Goal: Navigation & Orientation: Find specific page/section

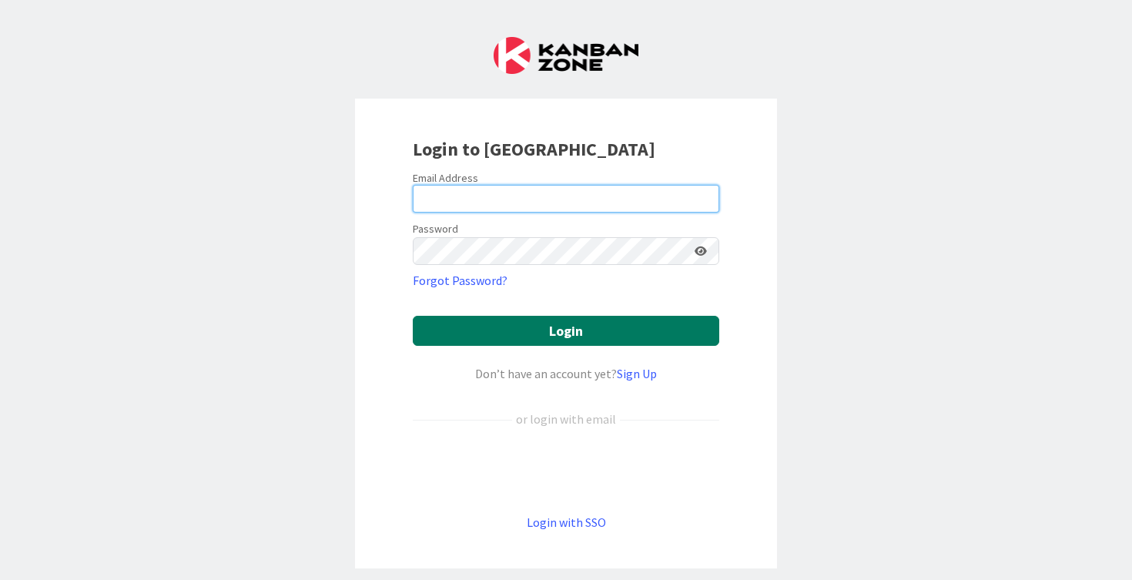
type input "[PERSON_NAME][EMAIL_ADDRESS][PERSON_NAME][DOMAIN_NAME]"
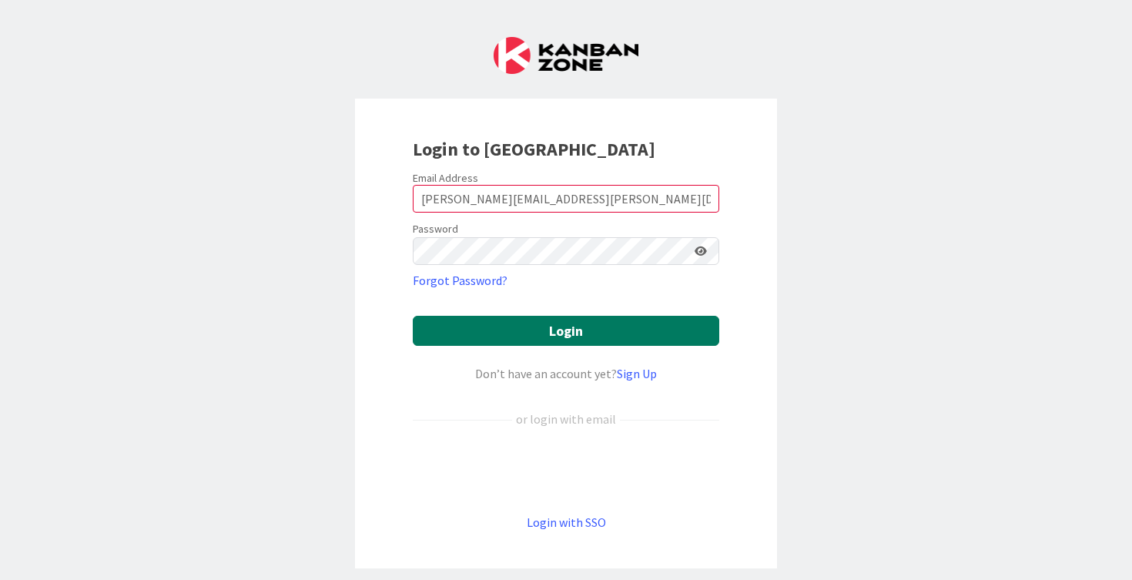
click at [527, 327] on button "Login" at bounding box center [566, 331] width 307 height 30
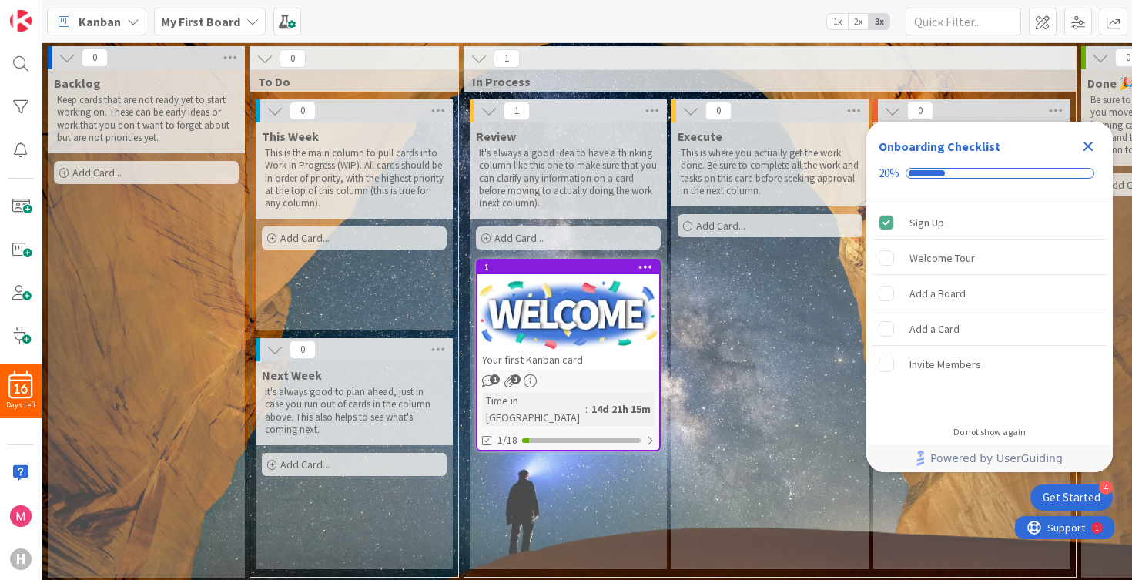
click at [1082, 148] on icon "Close Checklist" at bounding box center [1088, 146] width 18 height 18
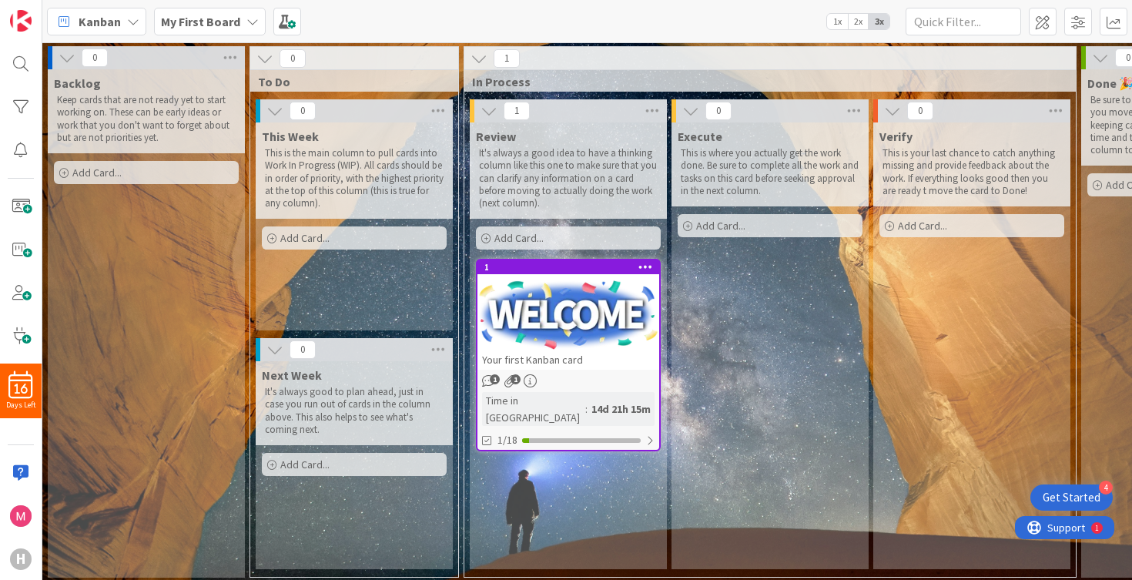
scroll to position [5, 0]
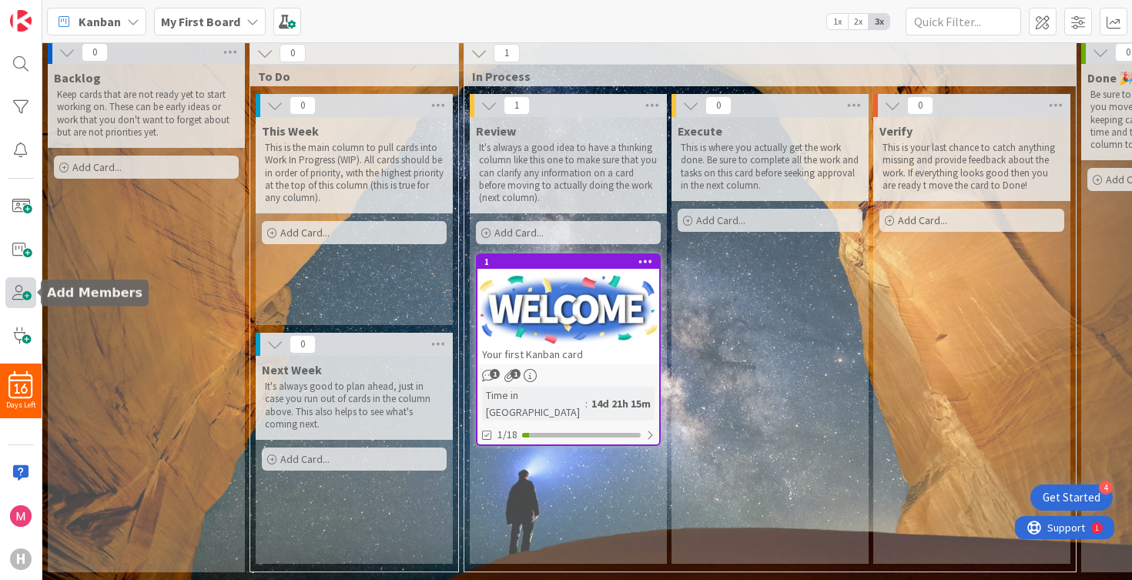
click at [35, 294] on span at bounding box center [20, 292] width 31 height 31
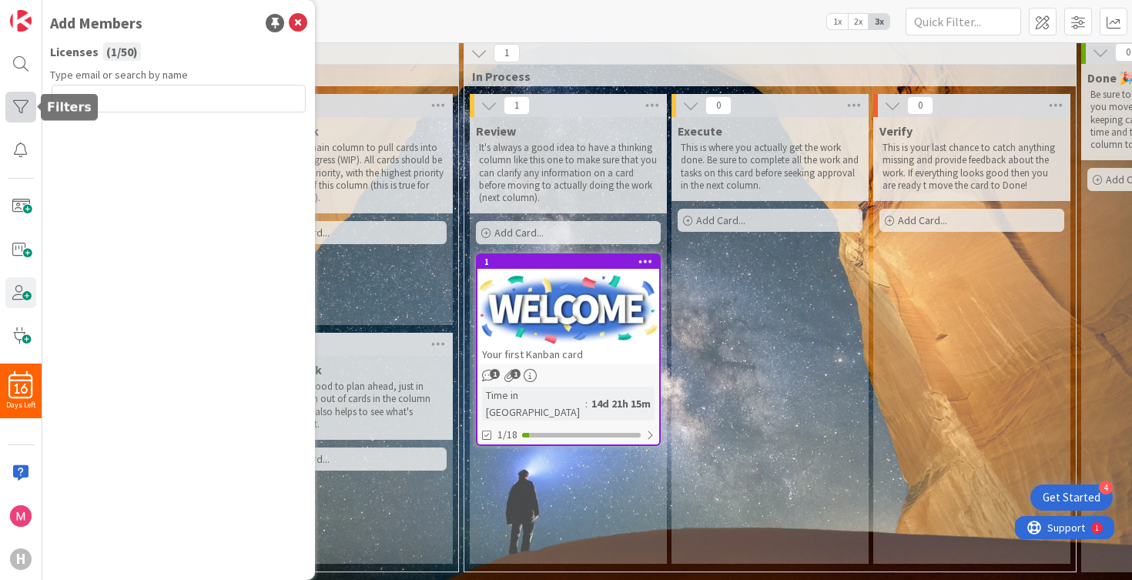
click at [22, 111] on div at bounding box center [20, 107] width 31 height 31
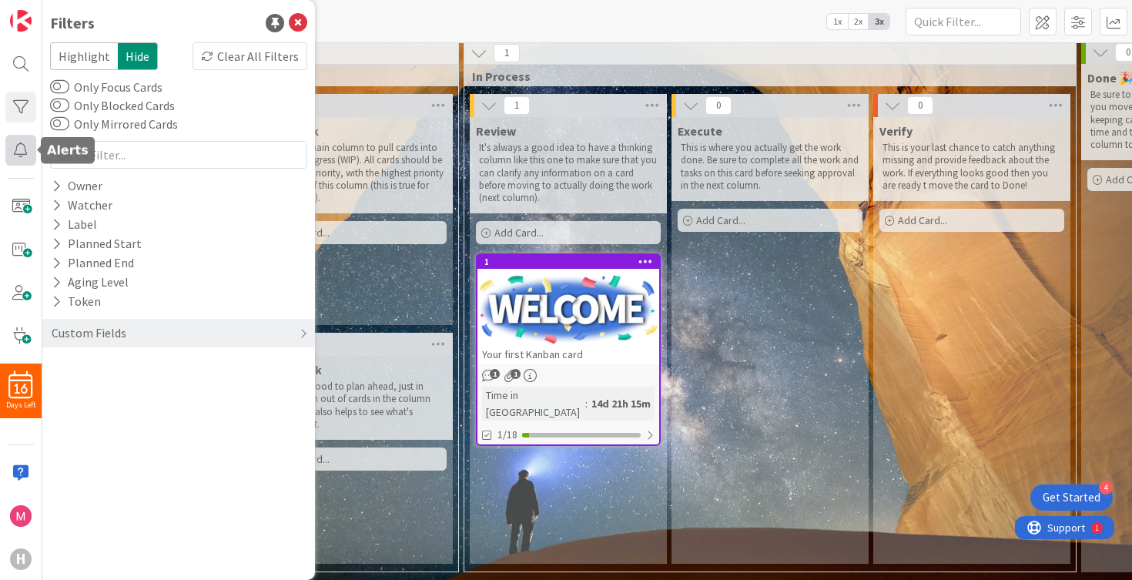
click at [22, 146] on div at bounding box center [20, 150] width 31 height 31
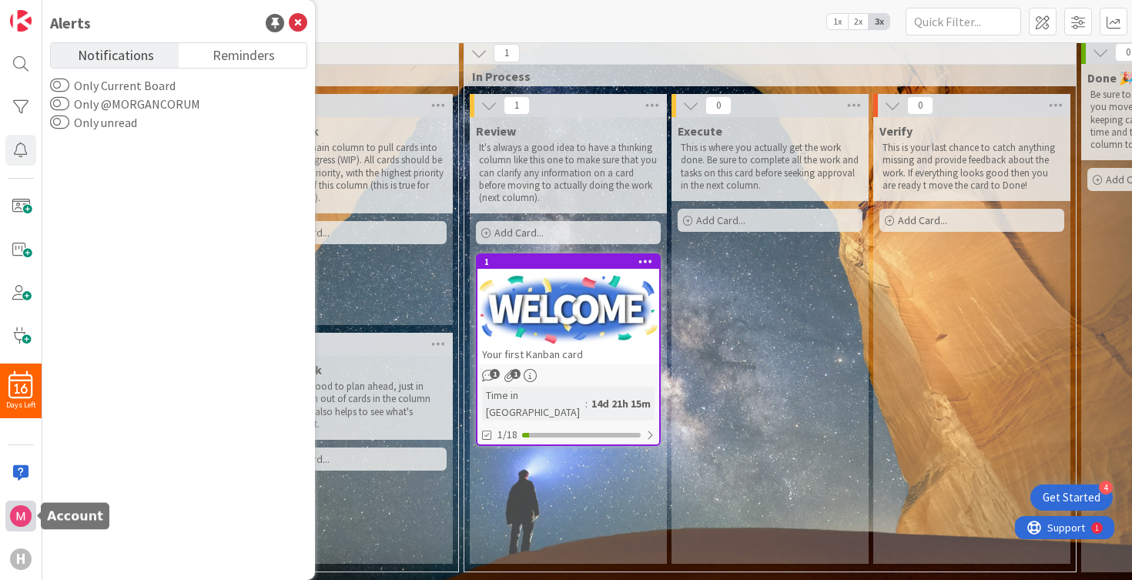
click at [23, 508] on img at bounding box center [21, 516] width 22 height 22
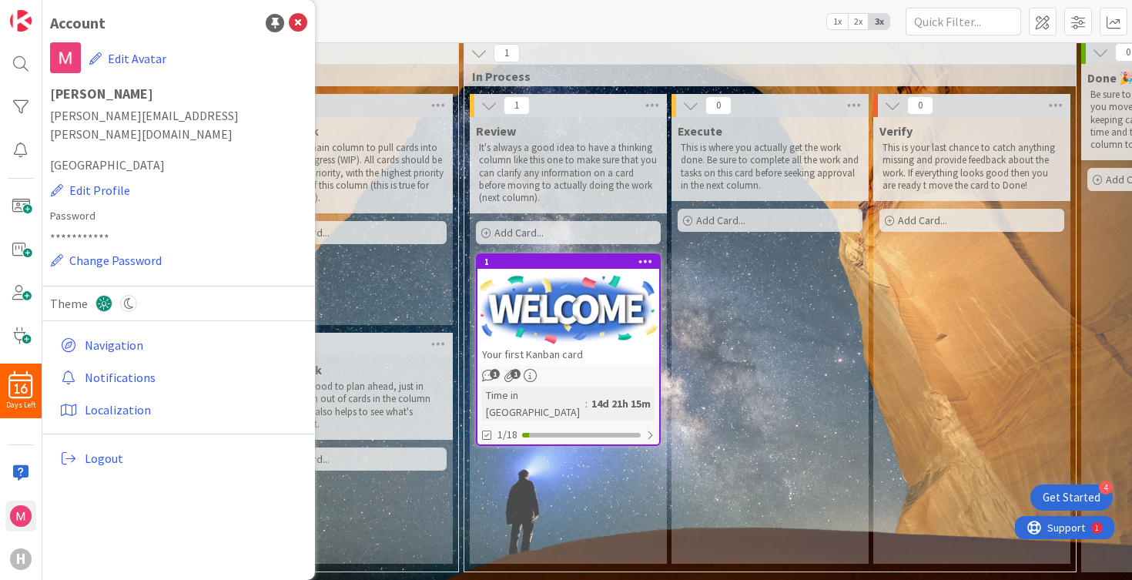
click at [776, 285] on div "Execute This is where you actually get the work done. Be sure to complete all t…" at bounding box center [770, 340] width 197 height 447
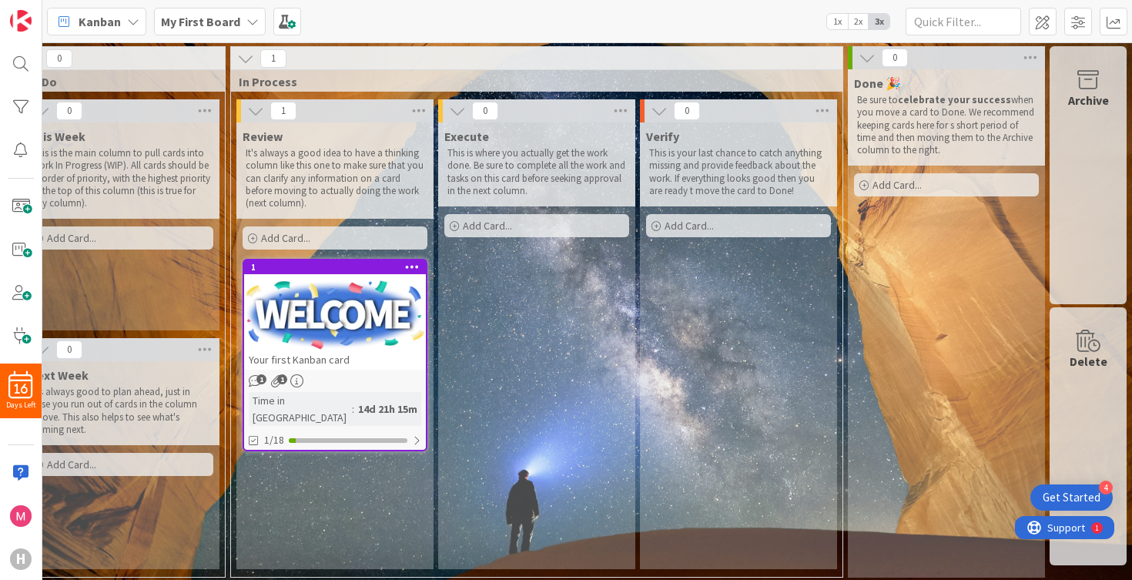
scroll to position [0, 0]
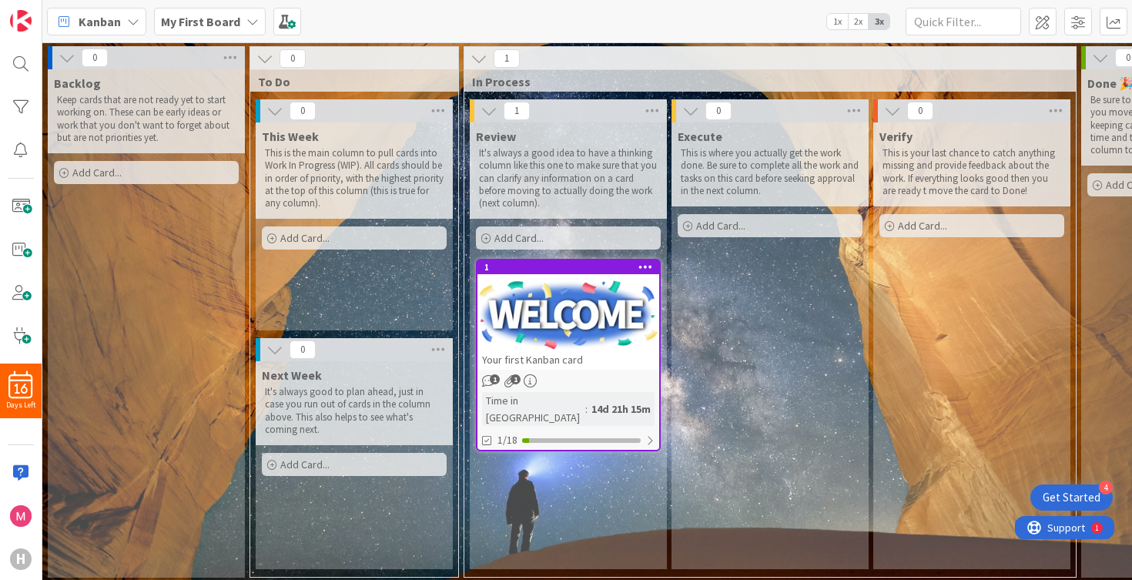
click at [108, 14] on span "Kanban" at bounding box center [100, 21] width 42 height 18
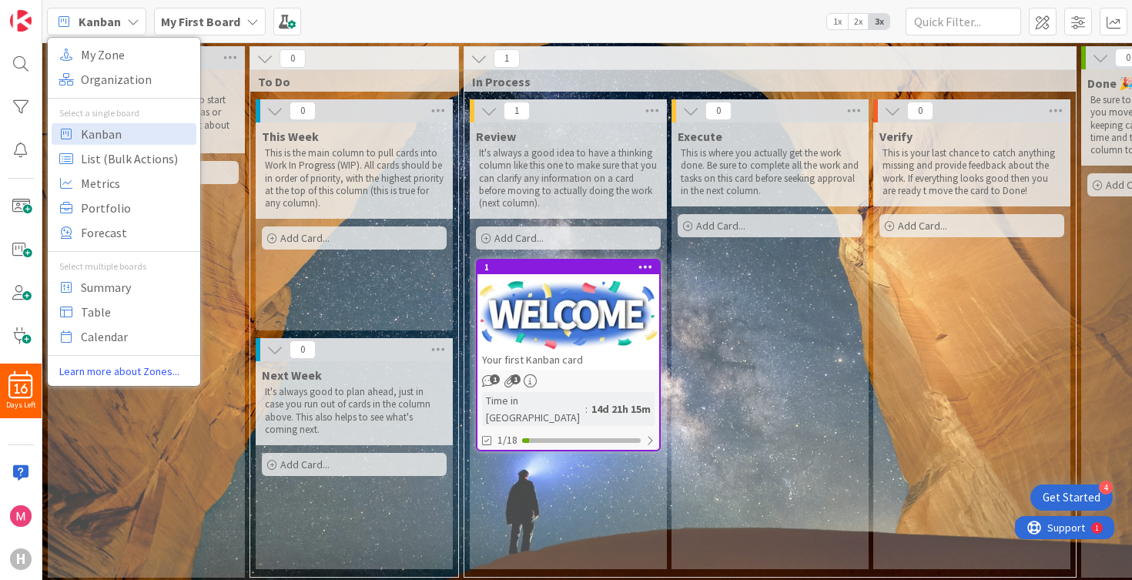
click at [198, 15] on b "My First Board" at bounding box center [200, 21] width 79 height 15
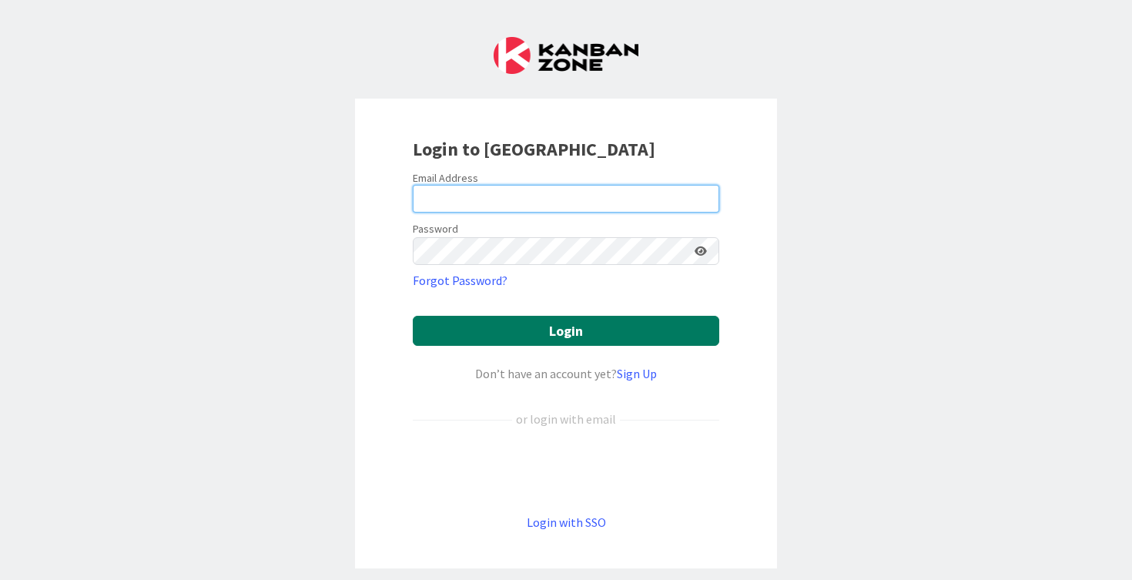
type input "[PERSON_NAME][EMAIL_ADDRESS][PERSON_NAME][DOMAIN_NAME]"
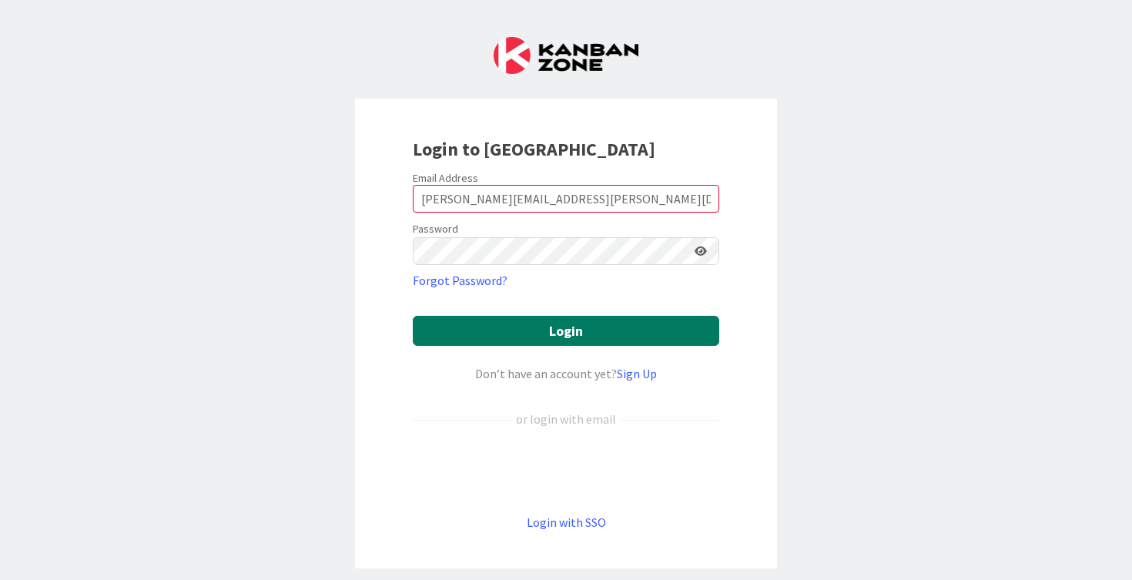
click at [588, 337] on button "Login" at bounding box center [566, 331] width 307 height 30
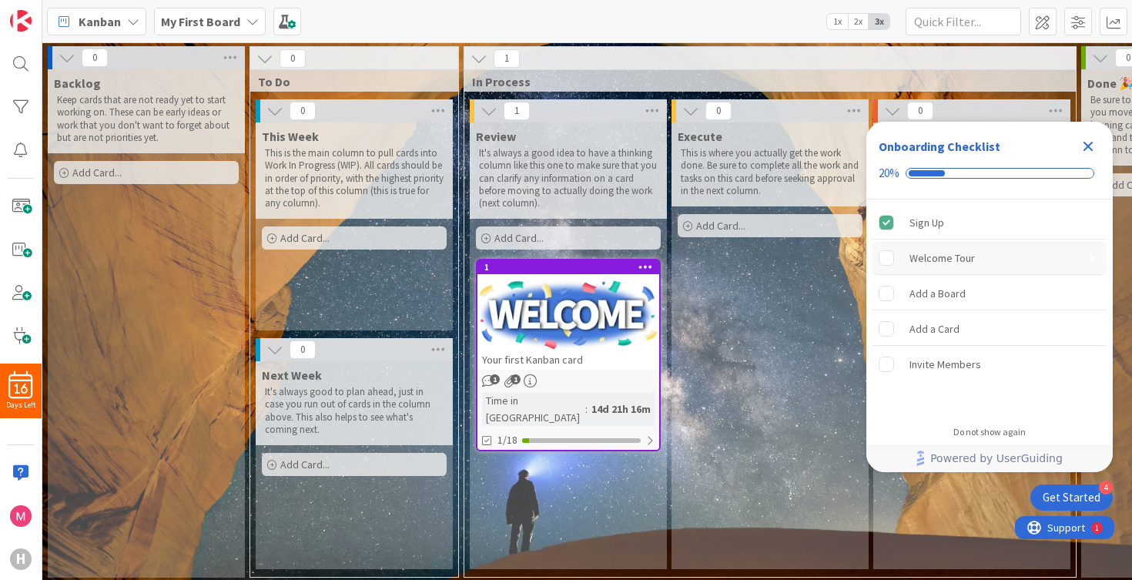
click at [884, 264] on rect "Welcome Tour is incomplete." at bounding box center [887, 257] width 15 height 15
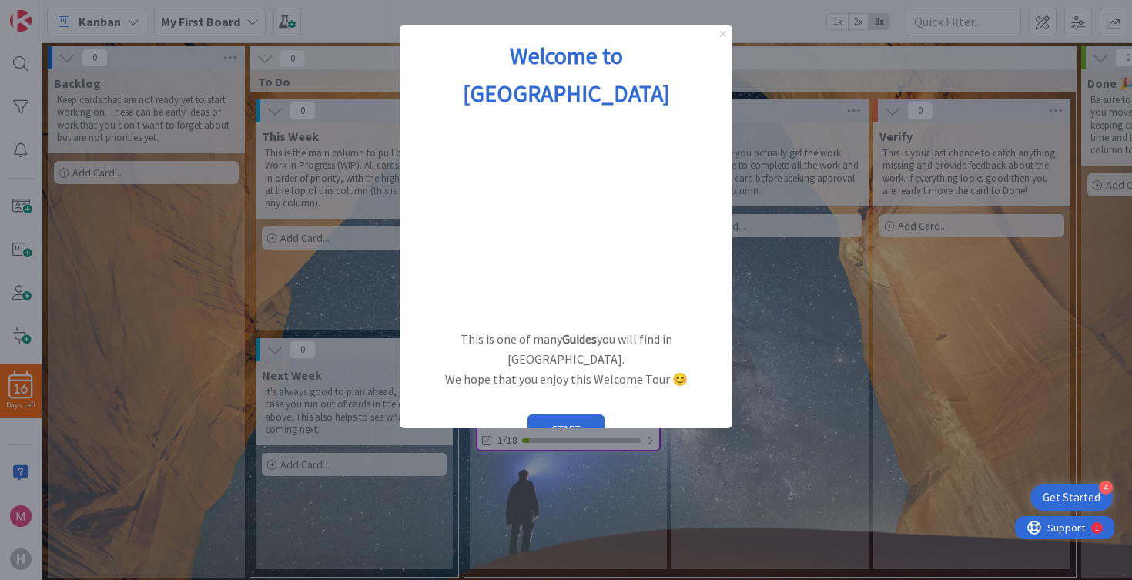
click at [722, 33] on icon "Close Preview" at bounding box center [723, 34] width 6 height 6
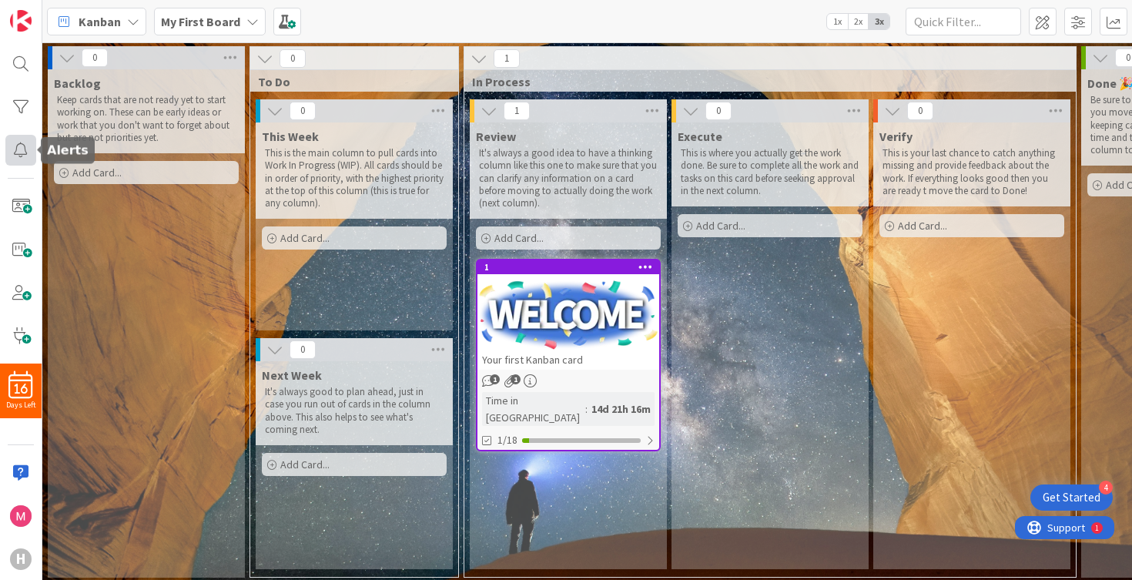
click at [19, 152] on div at bounding box center [20, 150] width 31 height 31
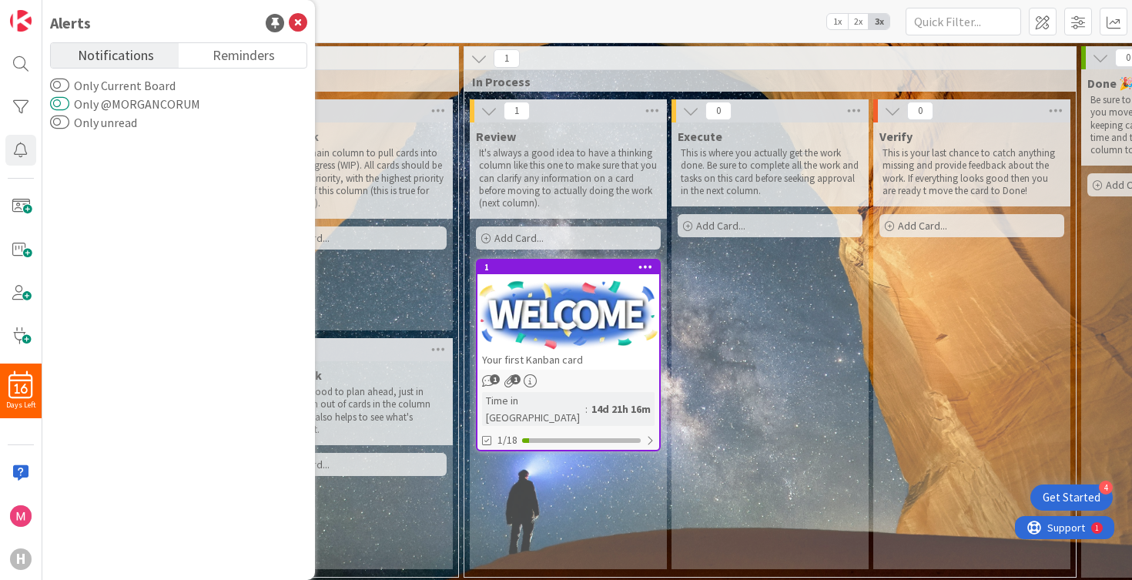
click at [69, 105] on button "Only @MORGANCORUM" at bounding box center [59, 103] width 19 height 15
click at [131, 53] on span "Notifications" at bounding box center [116, 54] width 76 height 22
click at [216, 48] on span "Reminders" at bounding box center [244, 54] width 62 height 22
click at [132, 51] on span "Notifications" at bounding box center [116, 54] width 76 height 22
click at [65, 105] on button "Only @MORGANCORUM" at bounding box center [59, 103] width 19 height 15
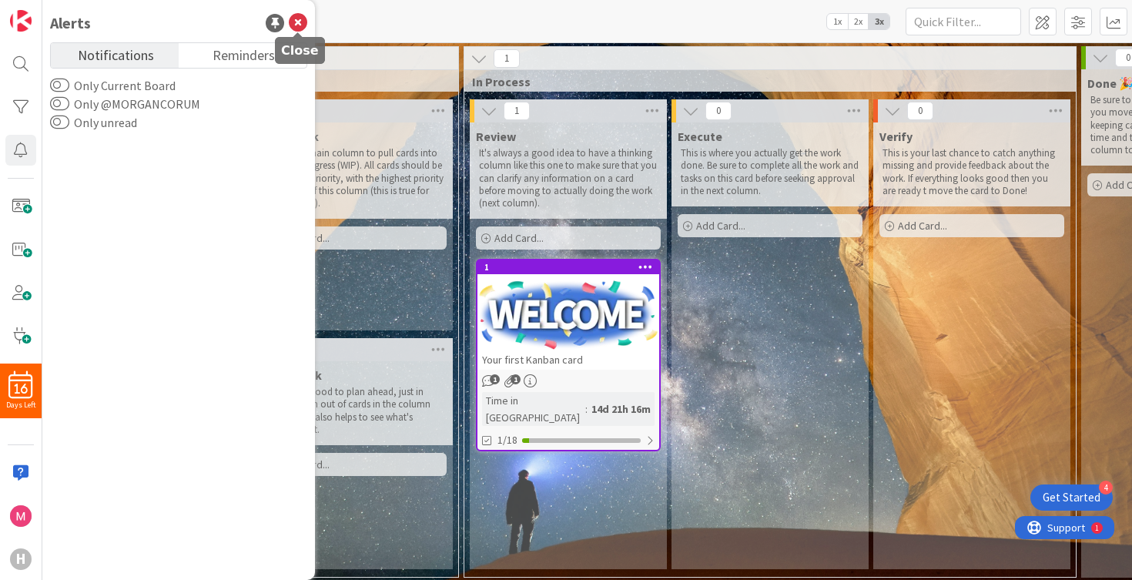
click at [300, 25] on icon at bounding box center [298, 23] width 18 height 18
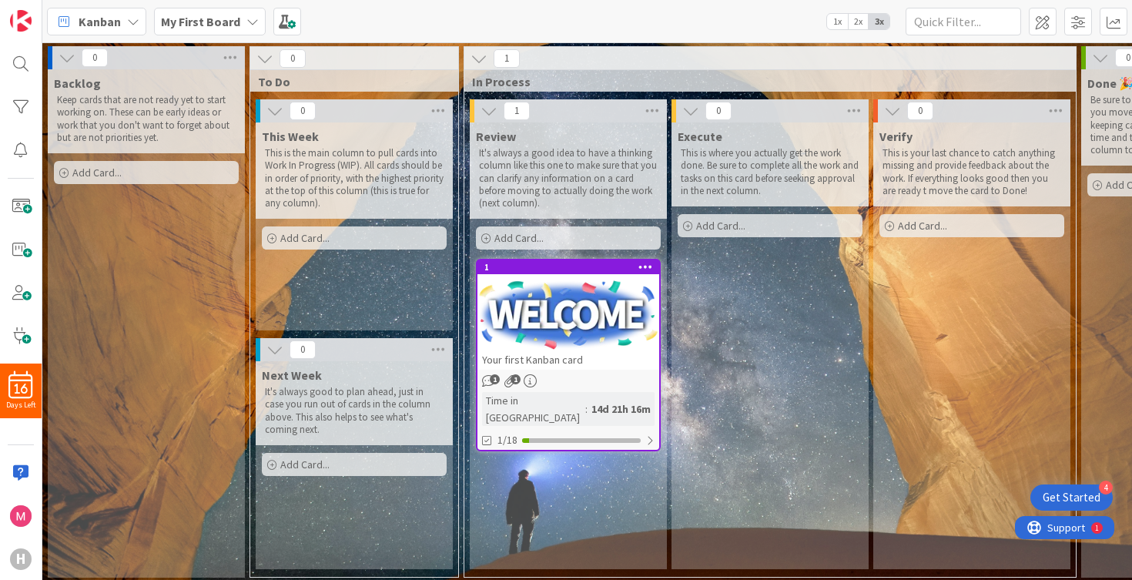
click at [119, 24] on span "Kanban" at bounding box center [100, 21] width 42 height 18
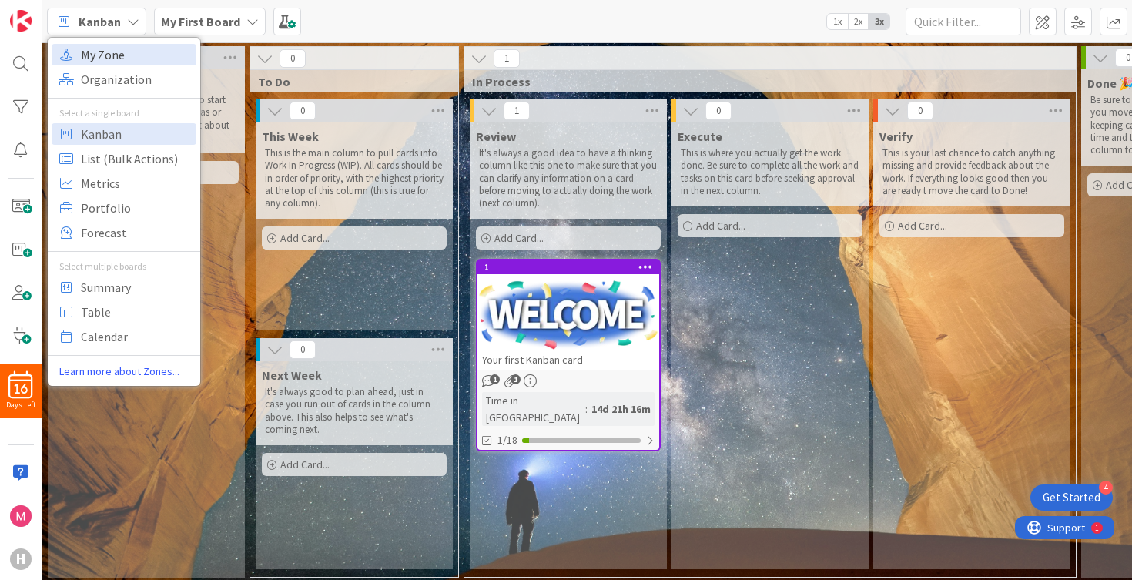
click at [113, 48] on span "My Zone" at bounding box center [136, 54] width 111 height 23
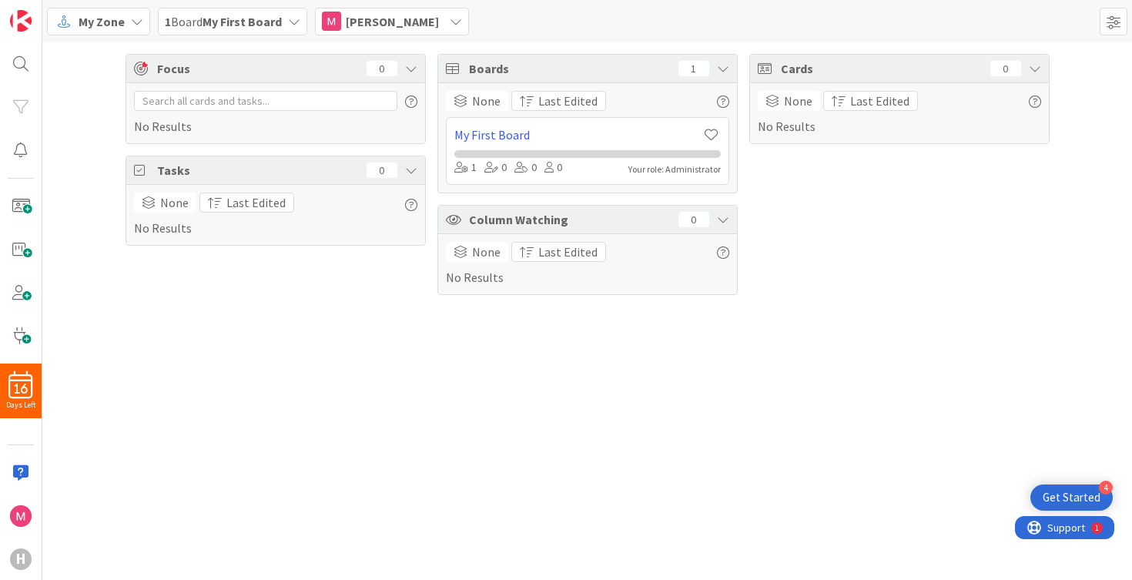
click at [109, 25] on span "My Zone" at bounding box center [102, 21] width 46 height 18
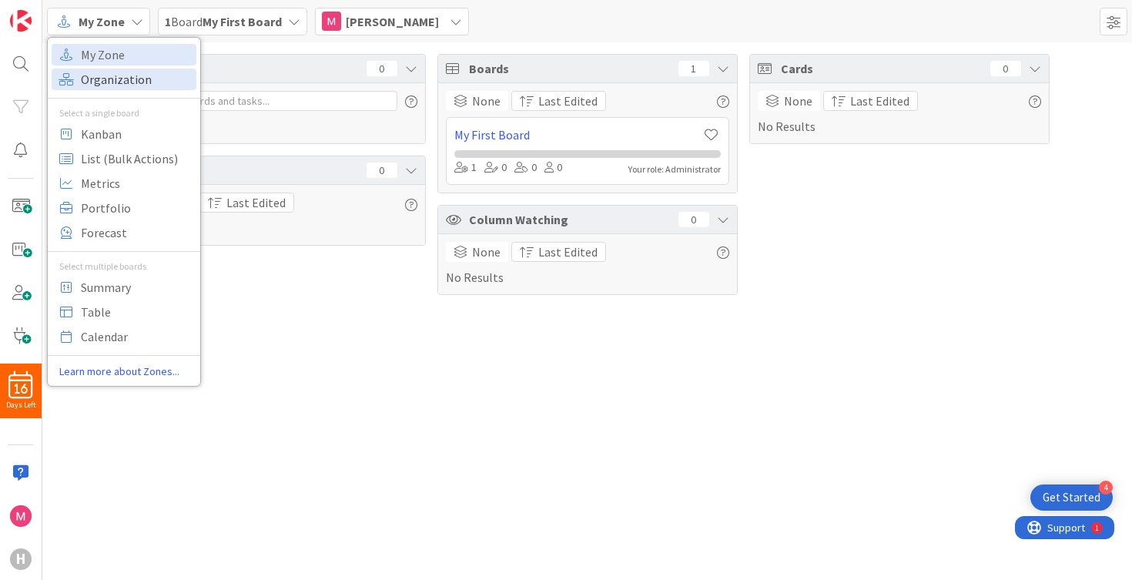
click at [96, 80] on span "Organization" at bounding box center [136, 79] width 111 height 23
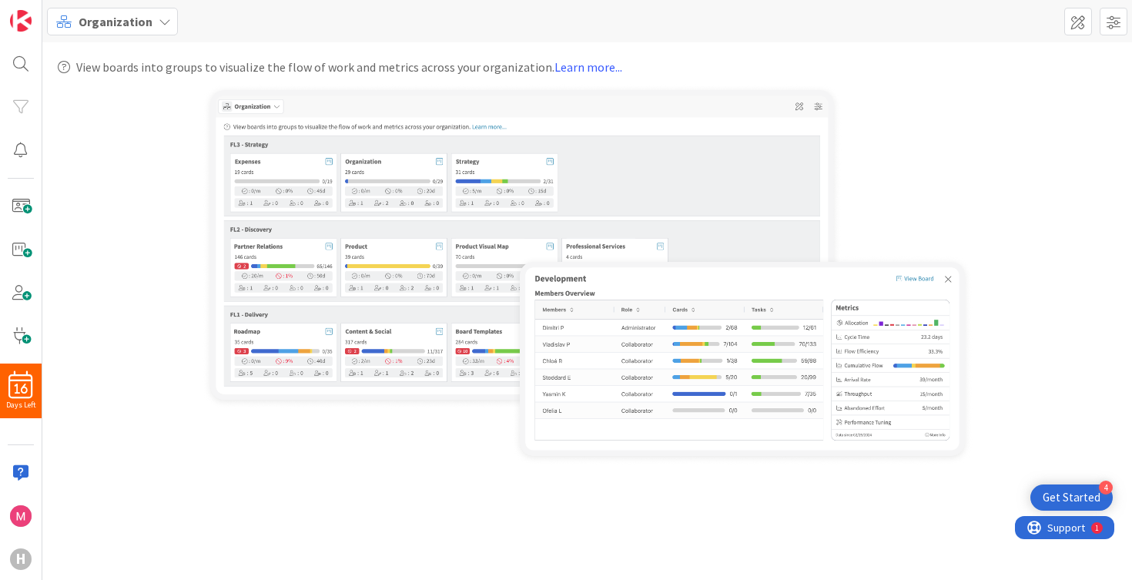
click at [115, 29] on span "Organization" at bounding box center [116, 21] width 74 height 18
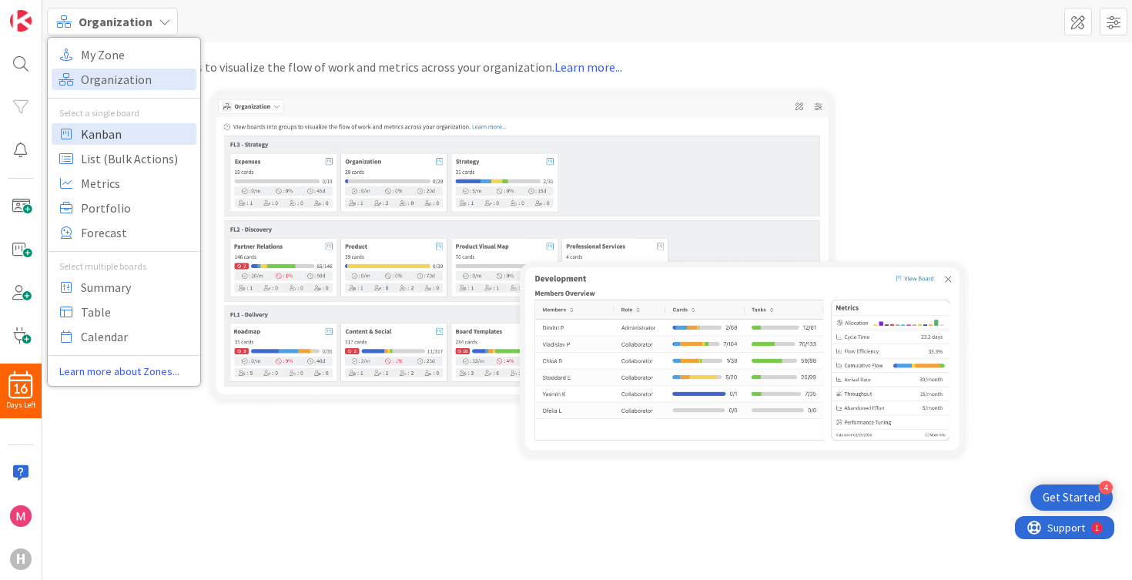
click at [116, 129] on span "Kanban" at bounding box center [136, 133] width 111 height 23
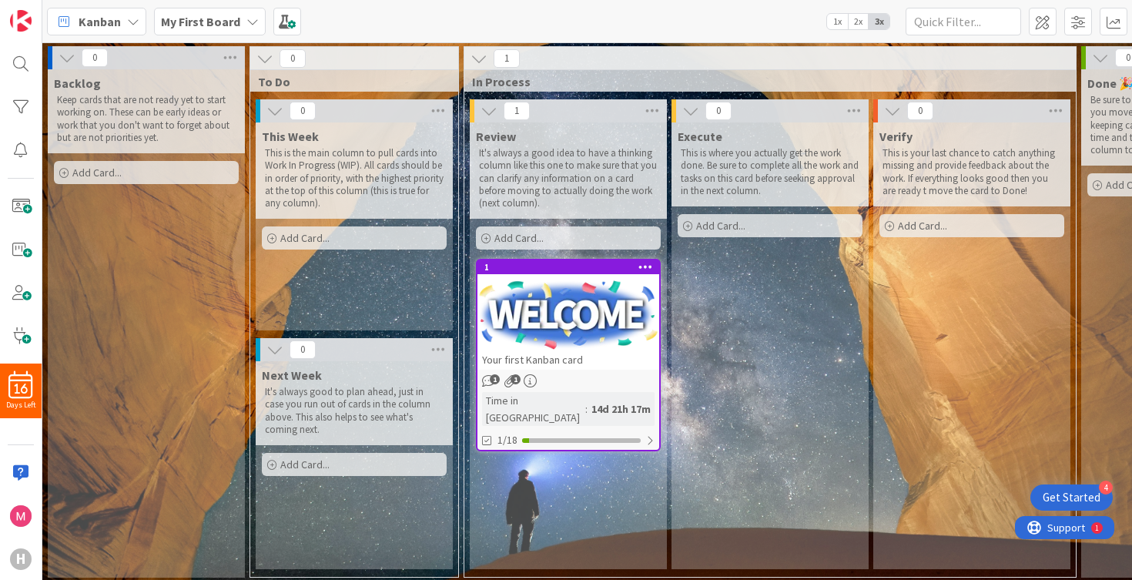
click at [562, 325] on div at bounding box center [568, 314] width 182 height 69
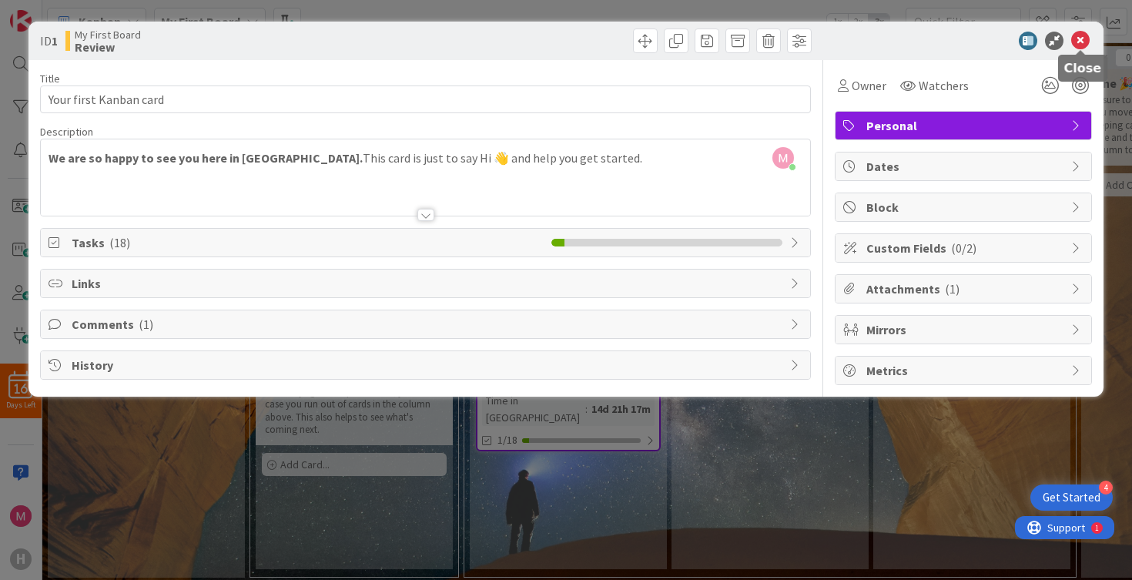
click at [1080, 33] on icon at bounding box center [1080, 41] width 18 height 18
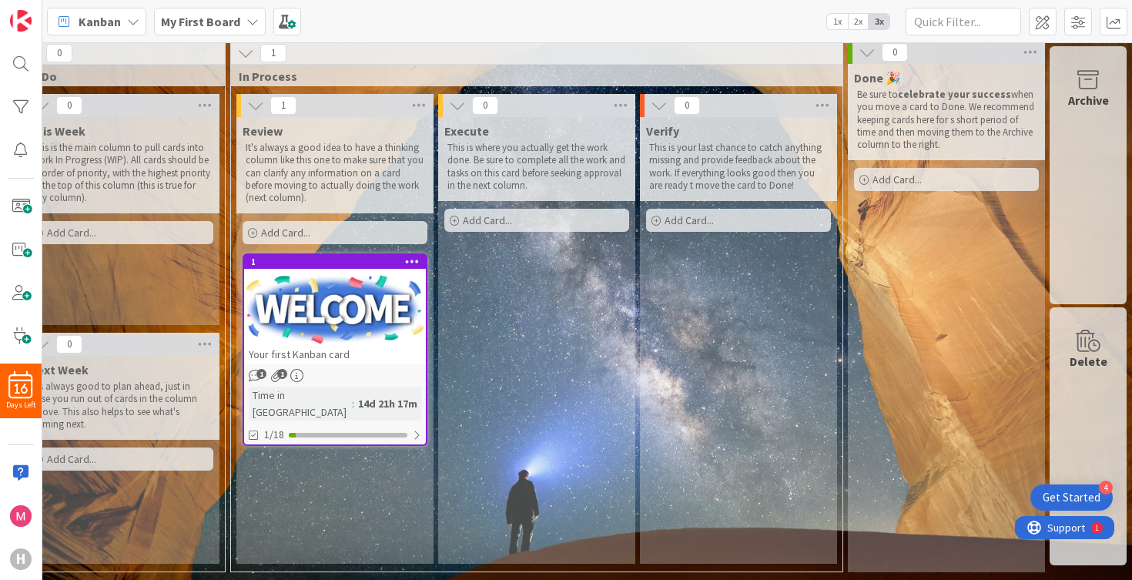
scroll to position [0, 233]
